Goal: Find specific page/section: Find specific page/section

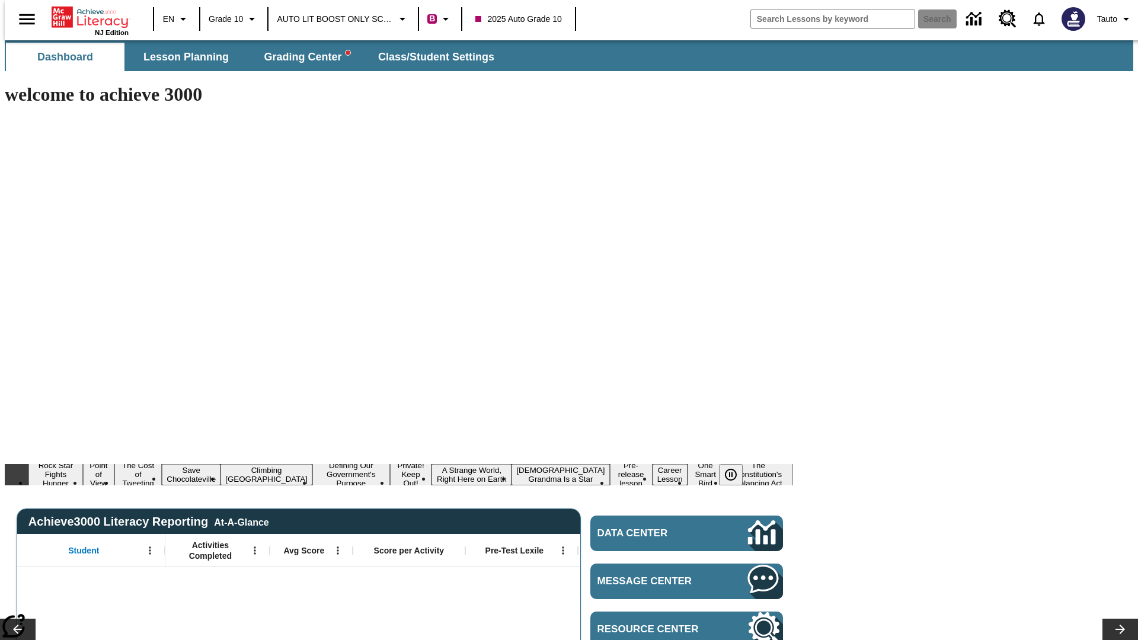
type input "-1"
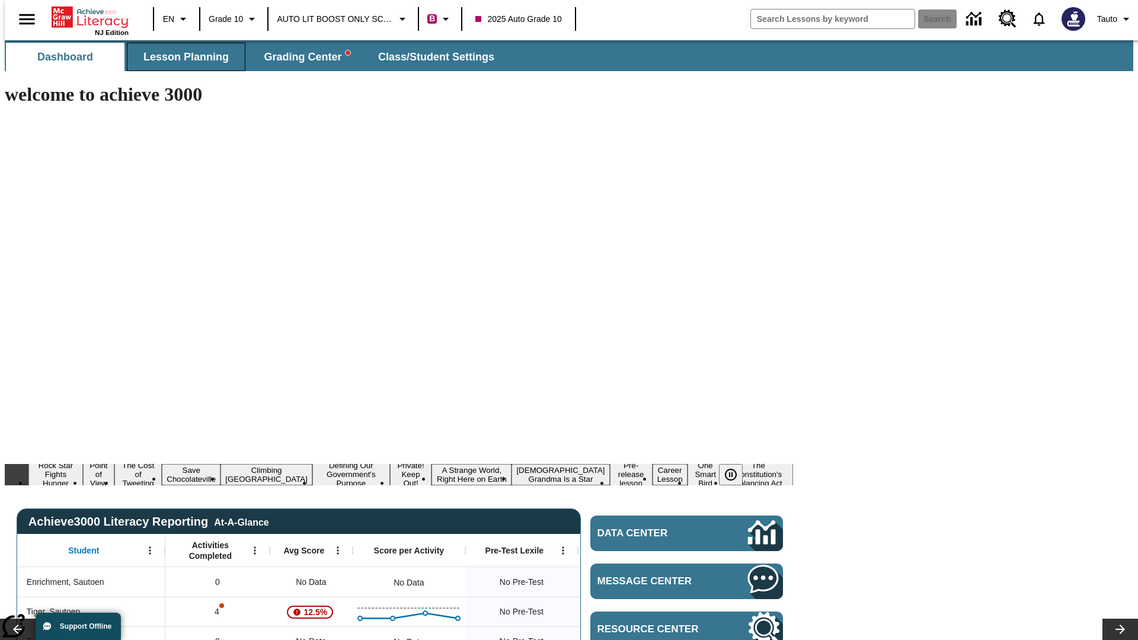
click at [181, 57] on span "Lesson Planning" at bounding box center [185, 57] width 85 height 14
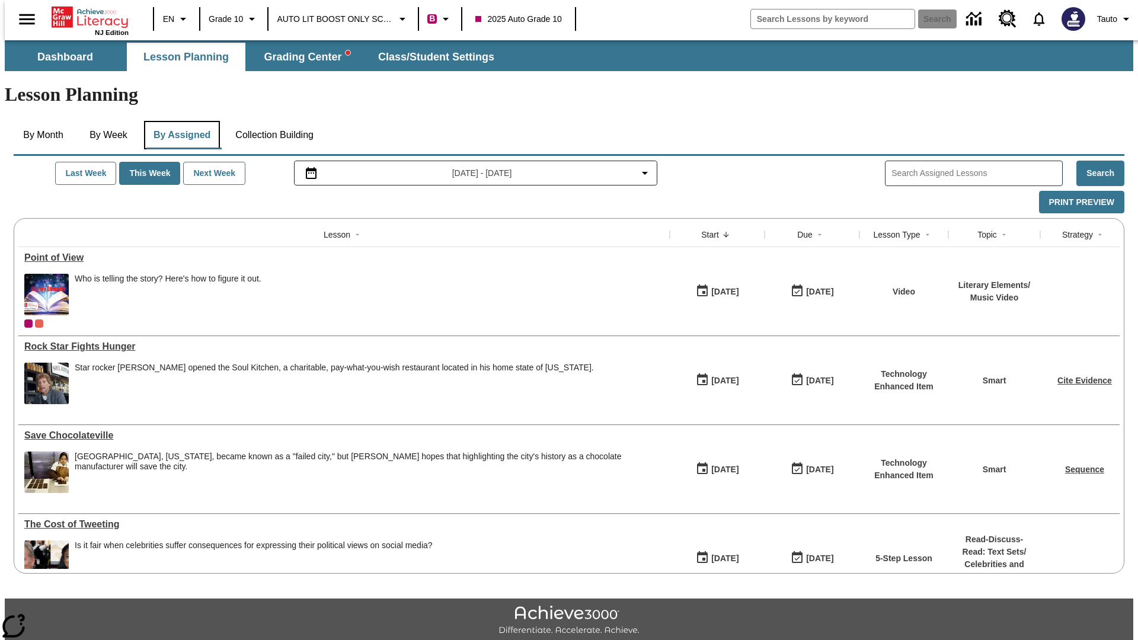
click at [179, 121] on button "By Assigned" at bounding box center [182, 135] width 76 height 28
type input "Save Chocolateville"
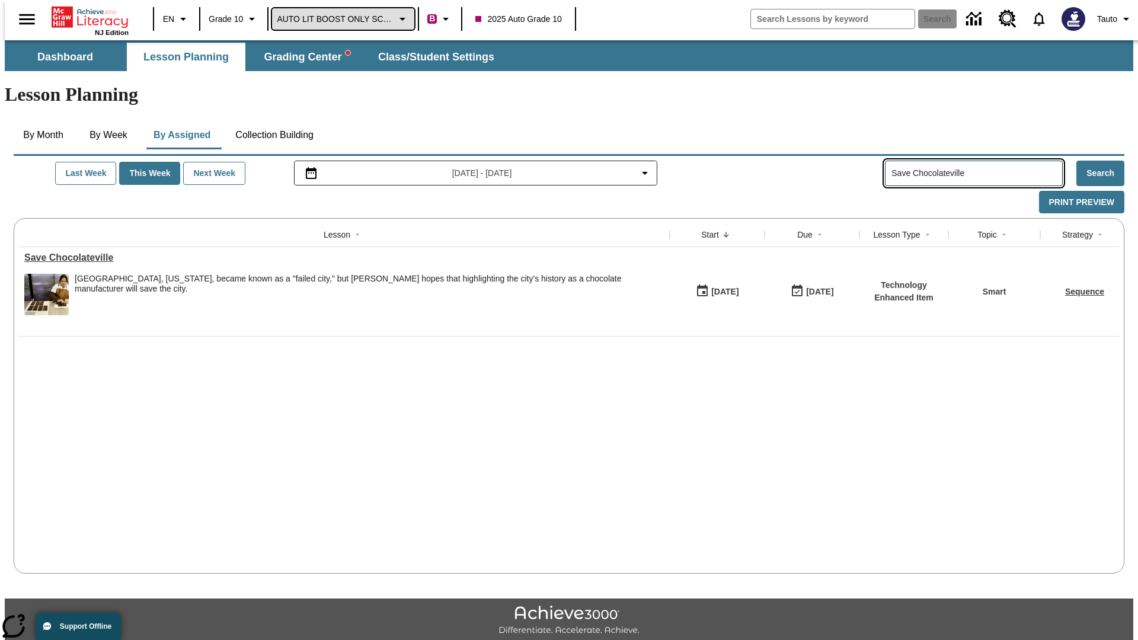
click at [340, 19] on span "AUTO LIT BOOST ONLY SCHOOL" at bounding box center [335, 19] width 117 height 12
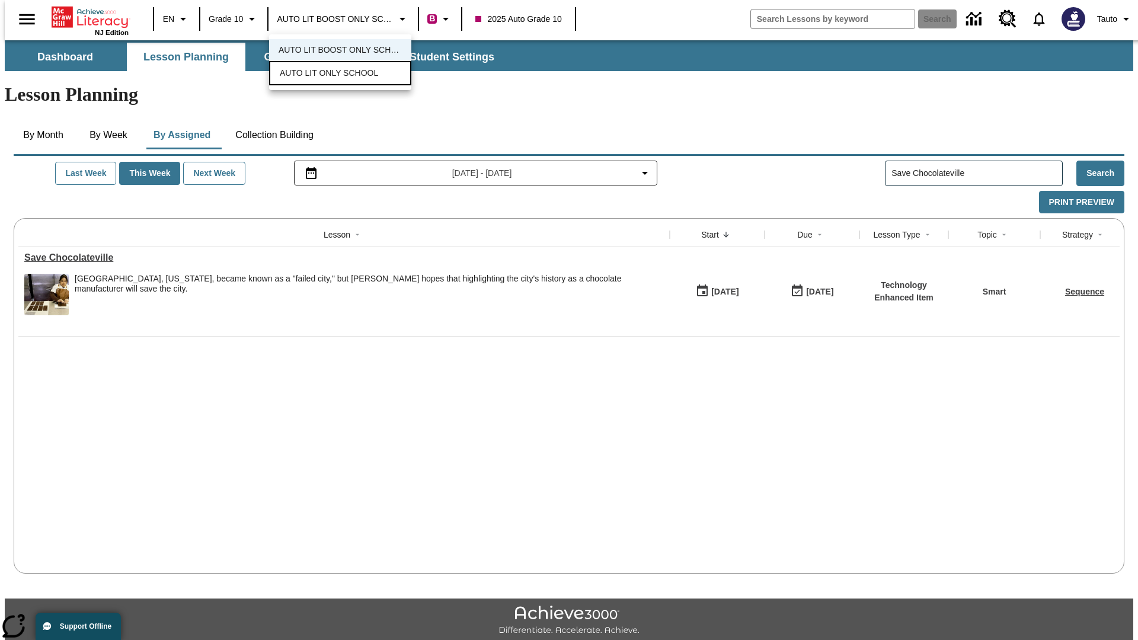
click at [327, 74] on span "AUTO LIT ONLY SCHOOL" at bounding box center [329, 73] width 98 height 12
